Goal: Task Accomplishment & Management: Manage account settings

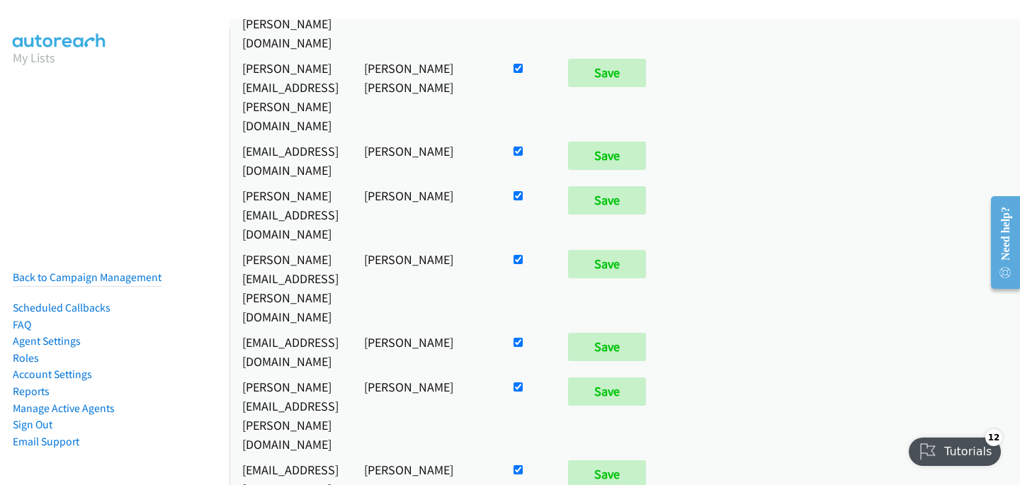
scroll to position [837, 0]
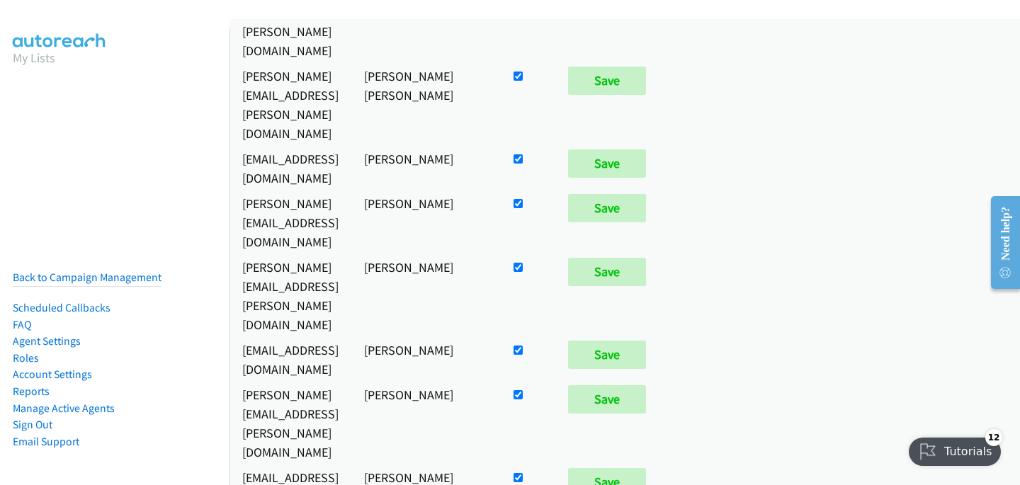
checkbox input "false"
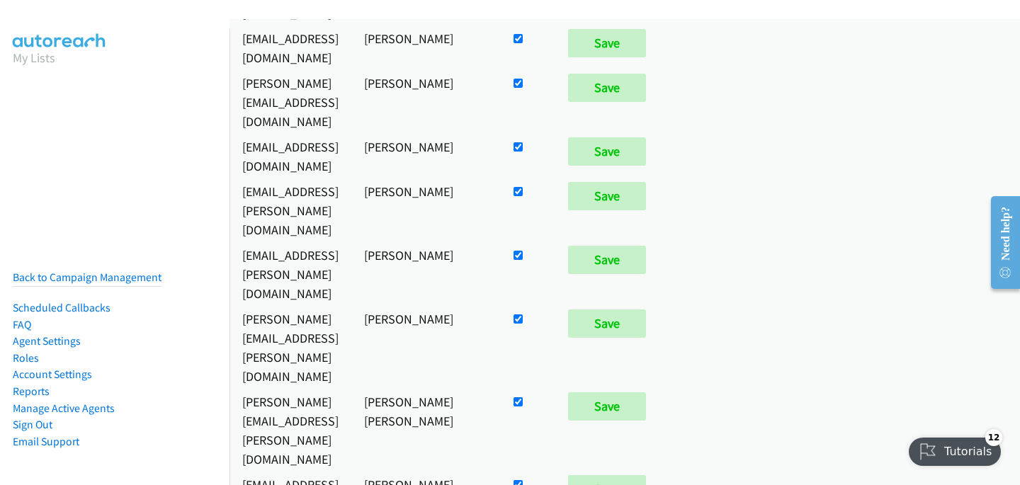
scroll to position [5580, 0]
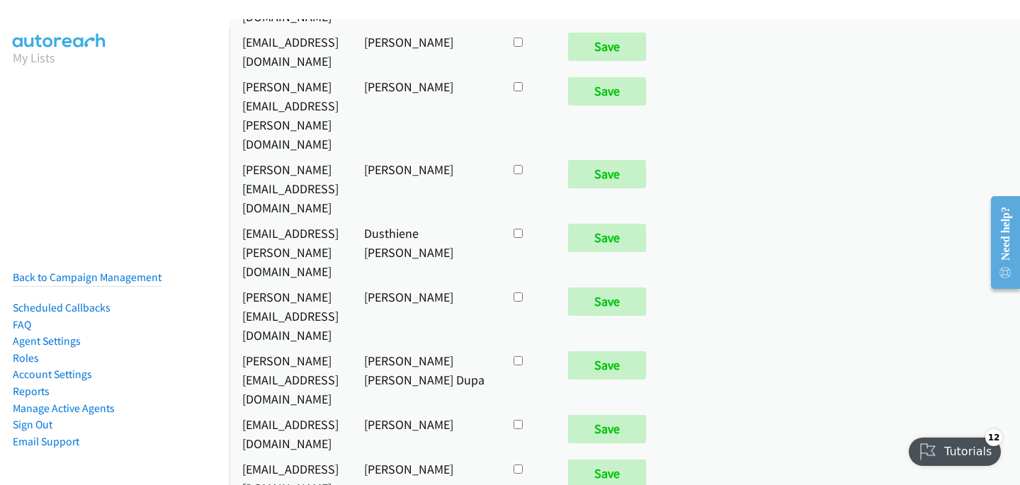
checkbox input "true"
